Goal: Information Seeking & Learning: Learn about a topic

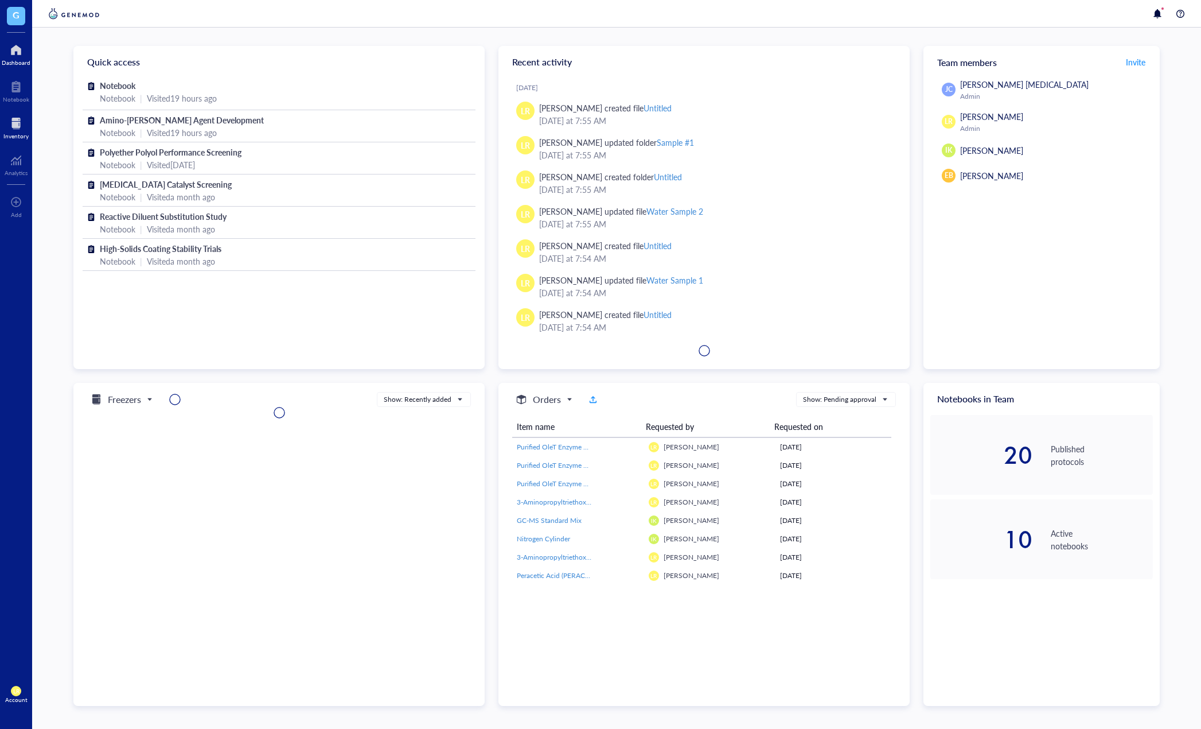
drag, startPoint x: 0, startPoint y: 0, endPoint x: 26, endPoint y: 134, distance: 136.8
click at [26, 134] on div "Inventory" at bounding box center [15, 136] width 25 height 7
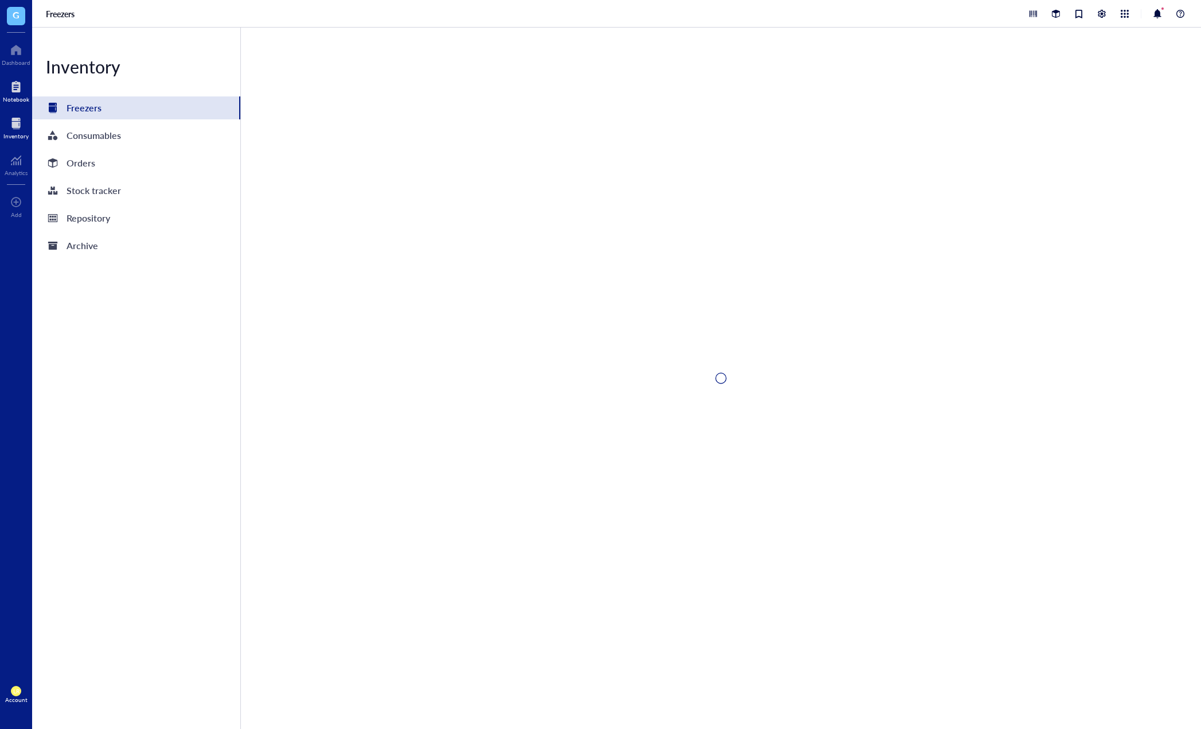
click at [26, 93] on div at bounding box center [16, 86] width 26 height 18
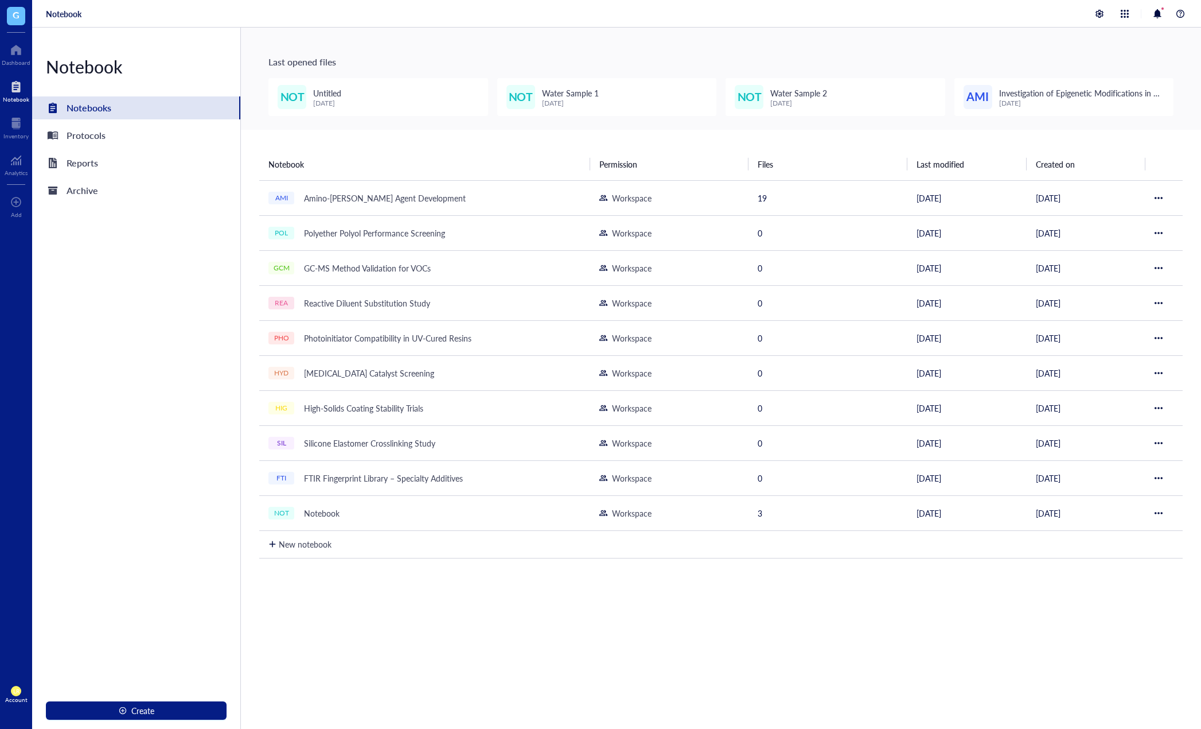
click at [655, 669] on div "Notebook Permission Files Last modified Created on AMI Amino-Silane Coupling Ag…" at bounding box center [721, 480] width 960 height 701
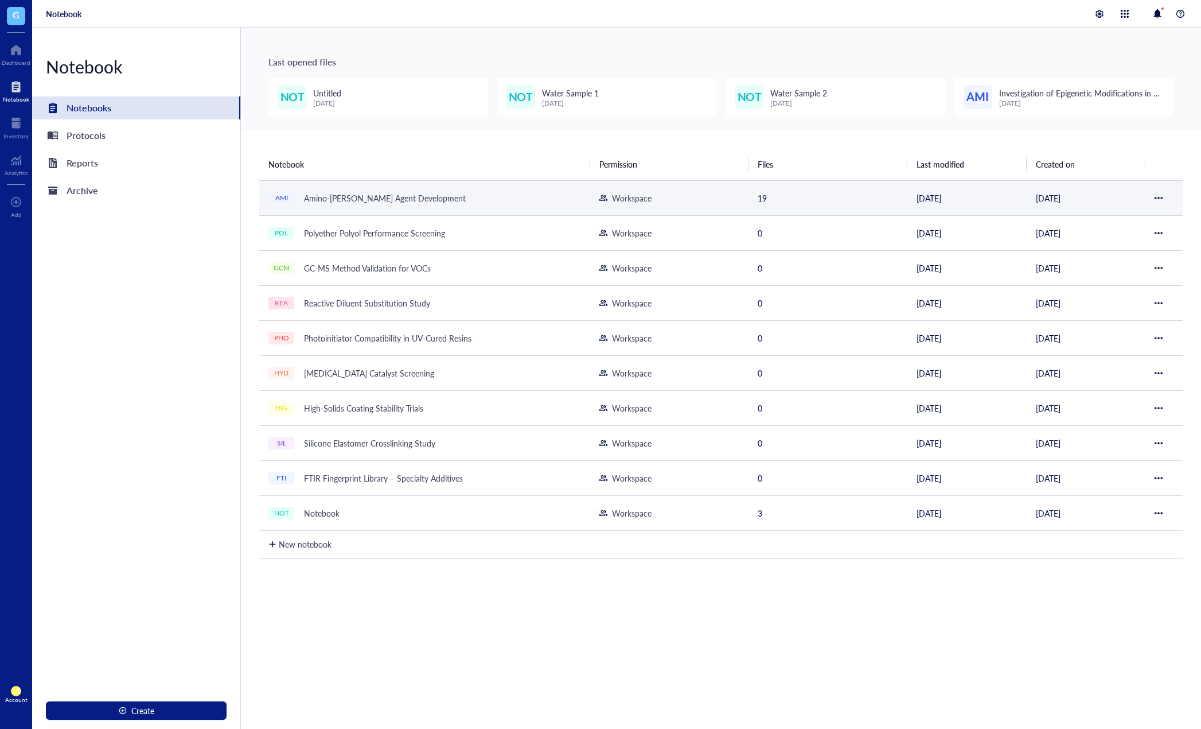
click at [442, 189] on td "AMI Amino-[PERSON_NAME] Agent Development" at bounding box center [424, 197] width 331 height 35
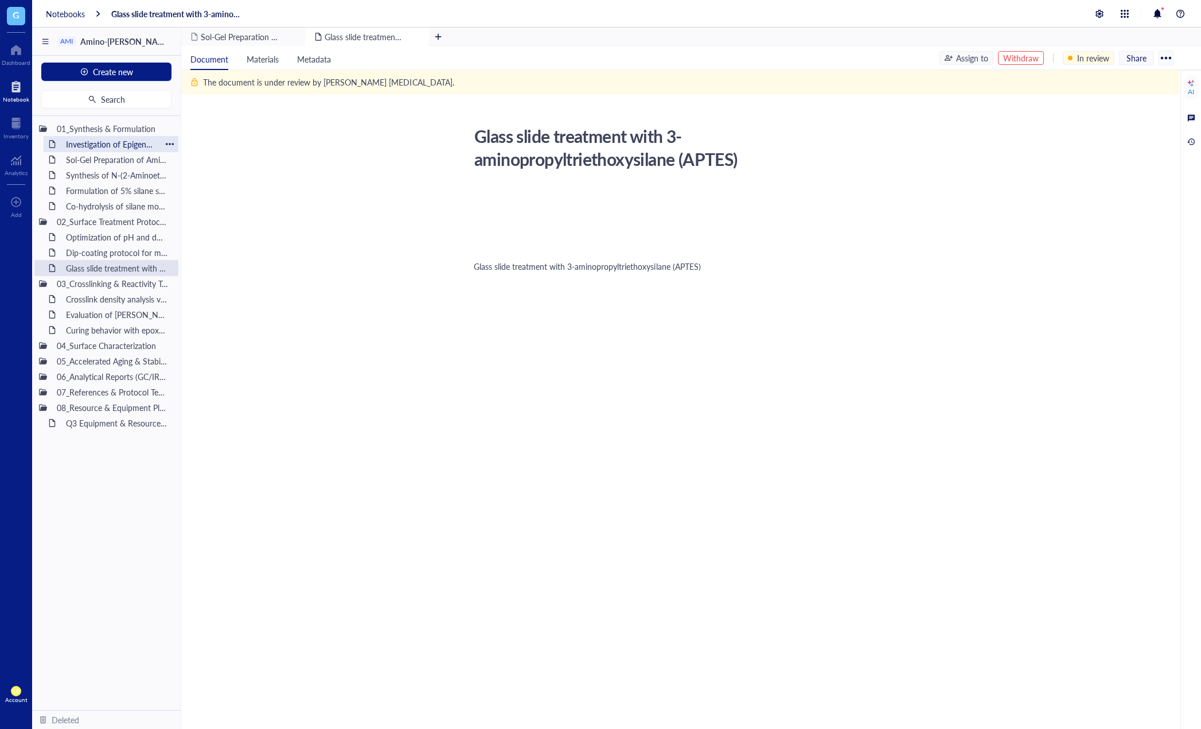
click at [76, 141] on div "Investigation of Epigenetic Modifications in [MEDICAL_DATA] Tumor Samplesitled" at bounding box center [111, 144] width 100 height 16
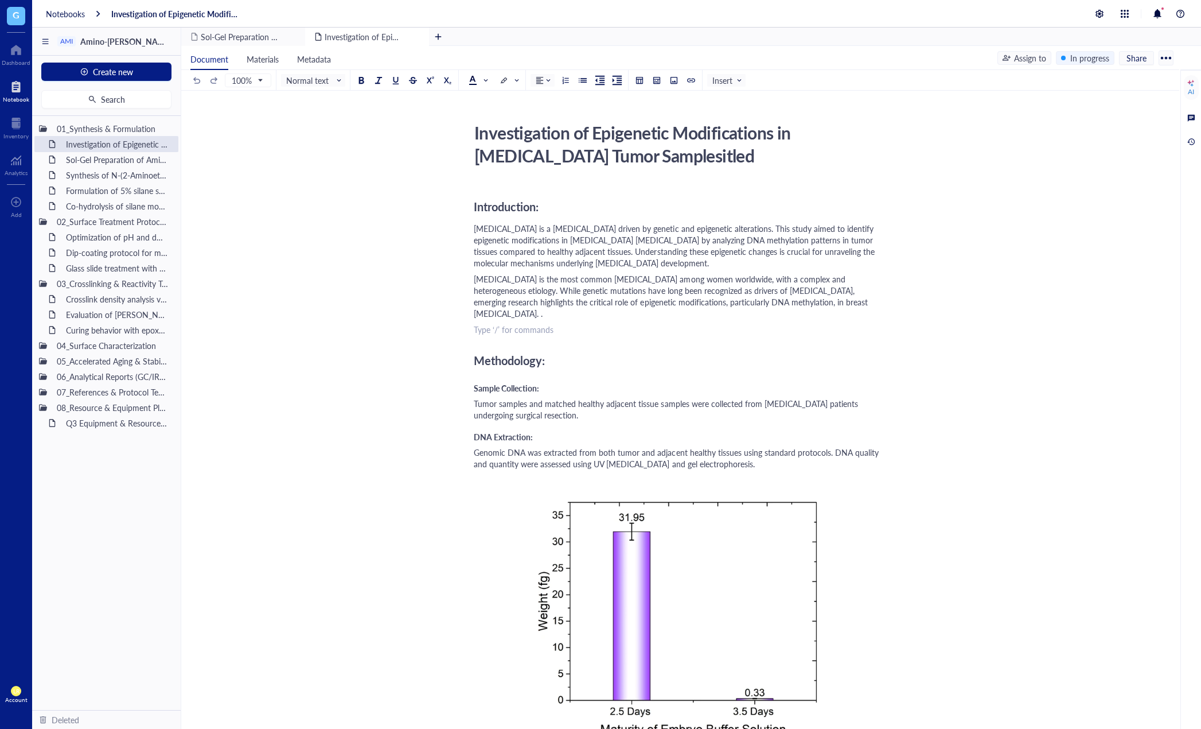
click at [617, 324] on div "﻿ Type ‘/’ for commands" at bounding box center [678, 329] width 409 height 11
click at [639, 349] on div "Methodology:" at bounding box center [678, 360] width 409 height 23
click at [635, 324] on div "﻿" at bounding box center [678, 329] width 409 height 11
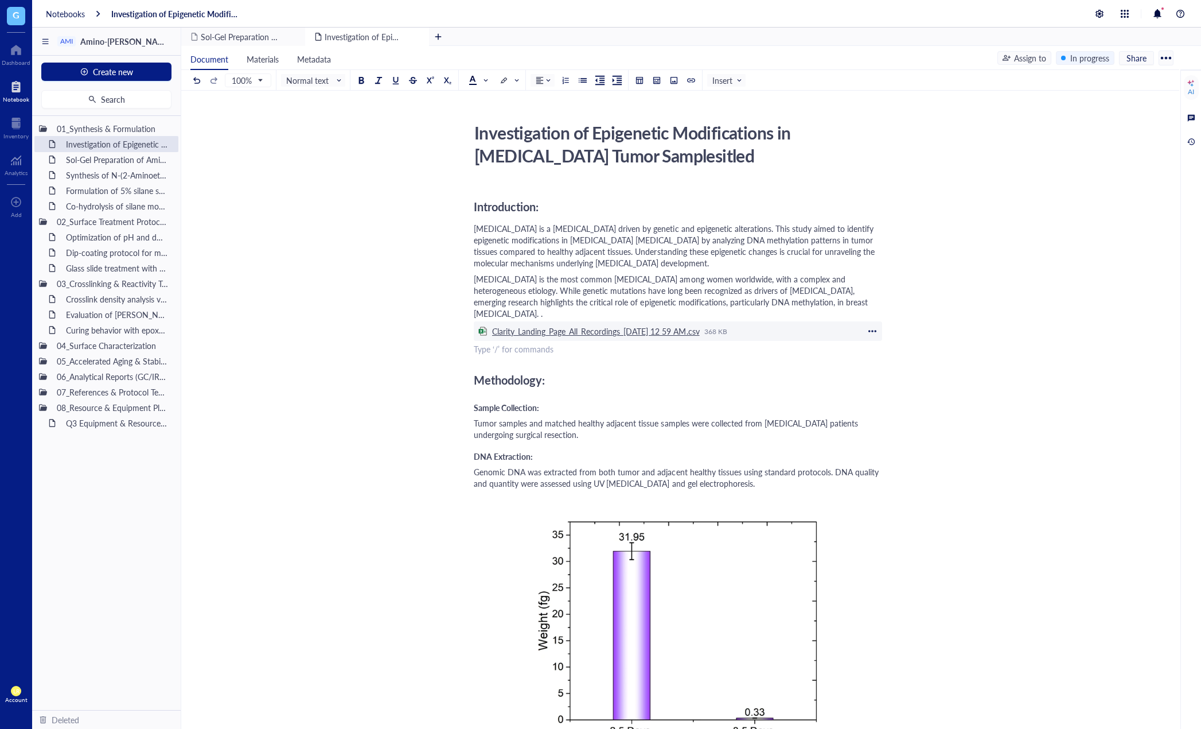
click at [540, 326] on div "Clarity_Landing_Page_All_Recordings_[DATE] 12 59 AM.csv" at bounding box center [596, 331] width 208 height 10
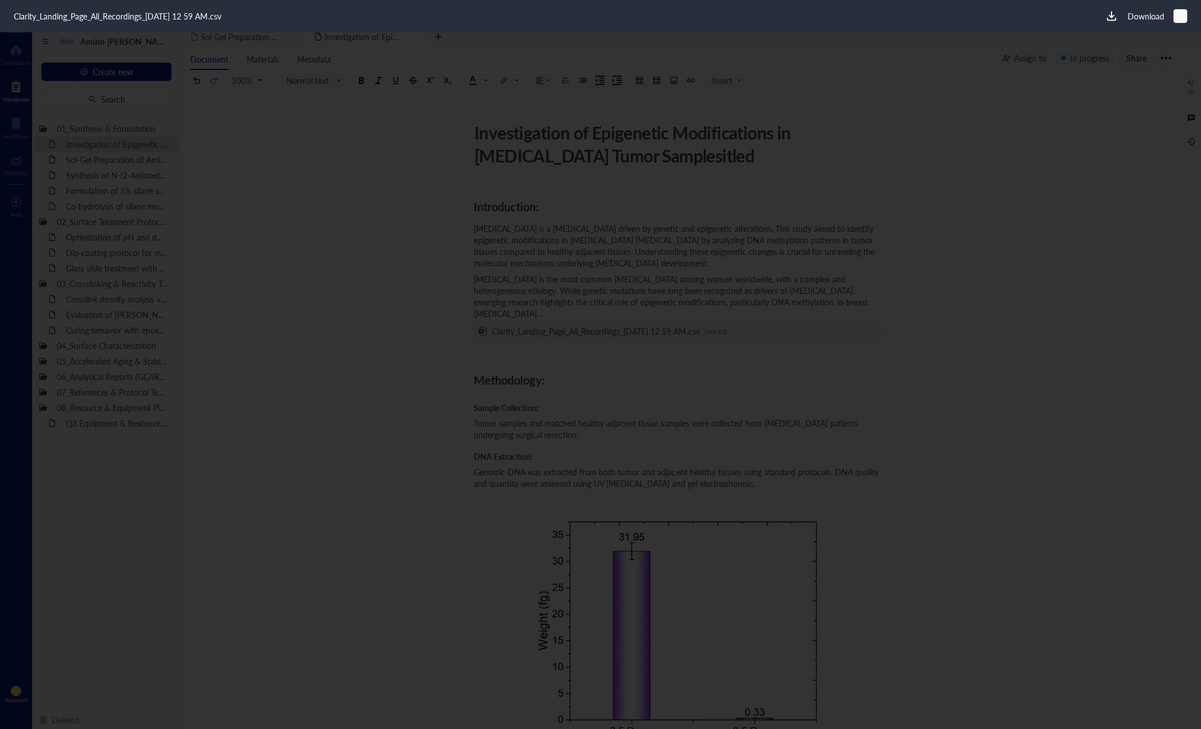
click at [1179, 21] on icon at bounding box center [1181, 16] width 11 height 11
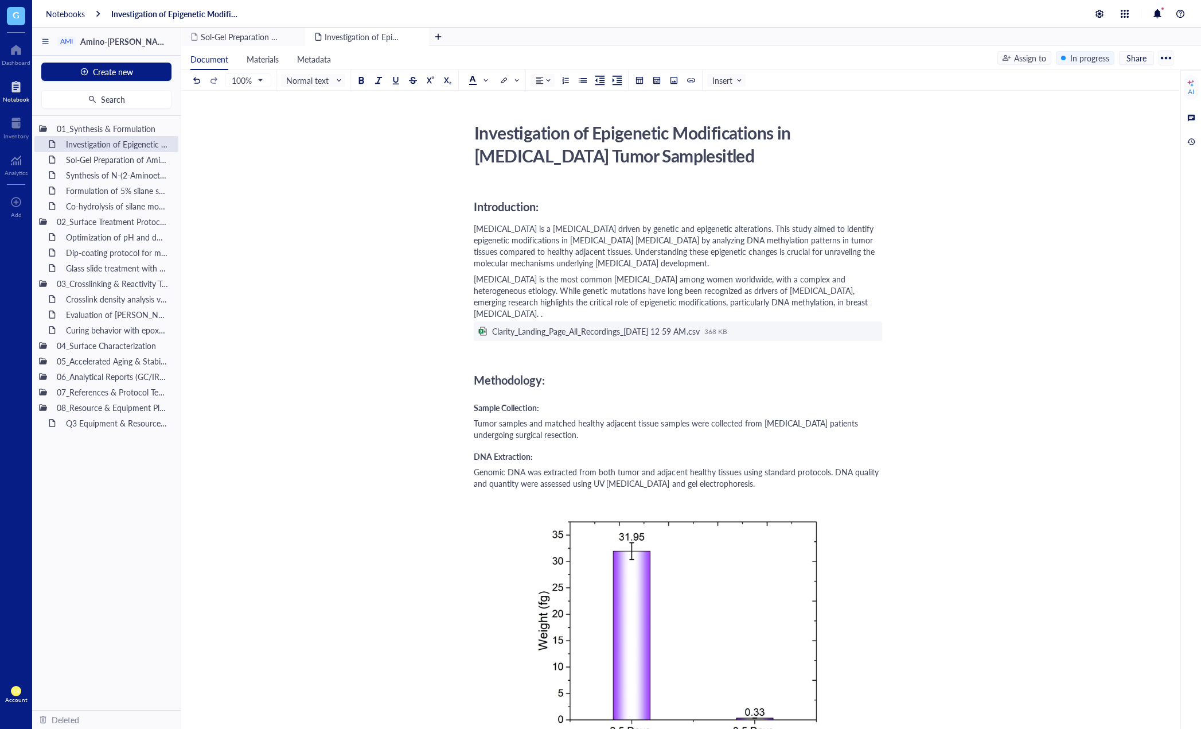
click at [778, 378] on div "Methodology:" at bounding box center [678, 379] width 409 height 23
click at [692, 326] on div "Clarity_Landing_Page_All_Recordings_[DATE] 12 59 AM.csv" at bounding box center [596, 331] width 208 height 10
